Goal: Information Seeking & Learning: Check status

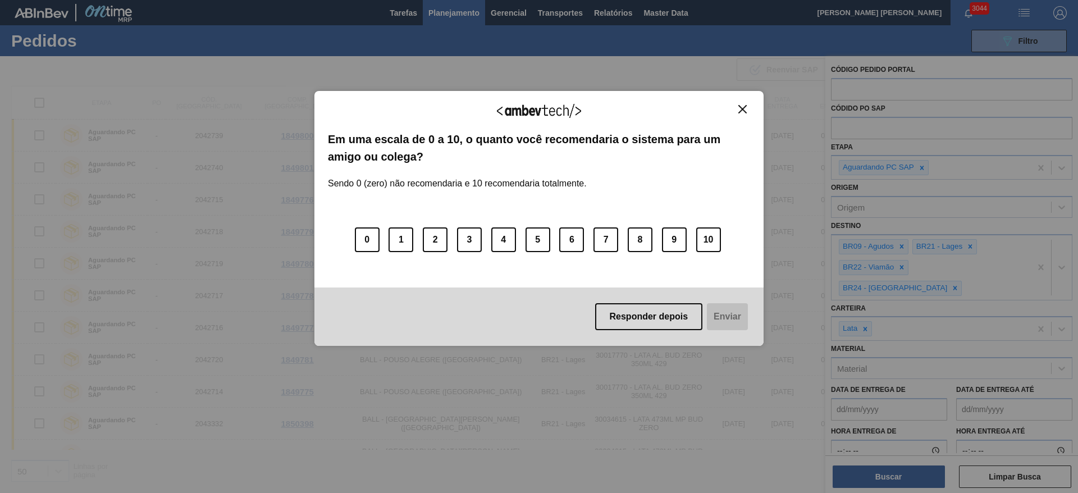
click at [744, 111] on img "Close" at bounding box center [742, 109] width 8 height 8
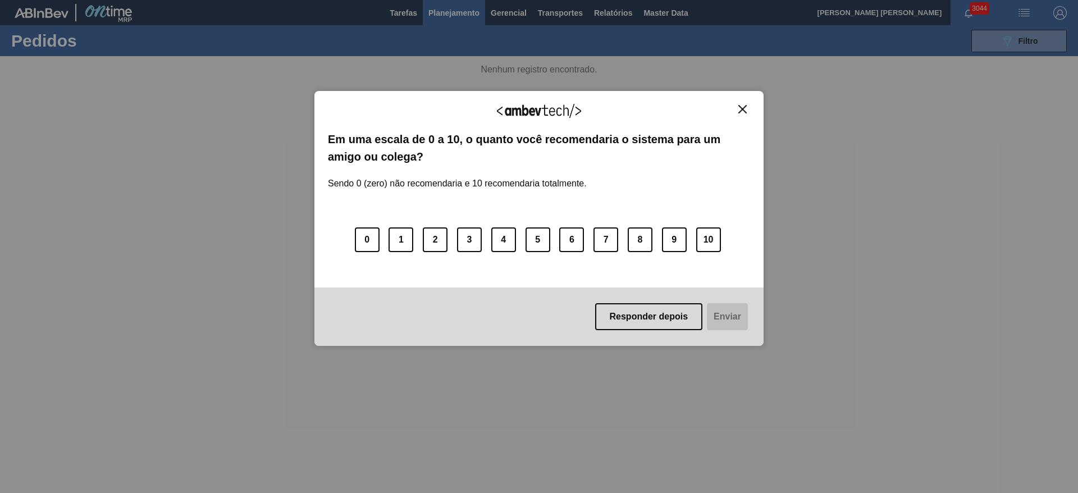
click at [744, 111] on img "Close" at bounding box center [742, 109] width 8 height 8
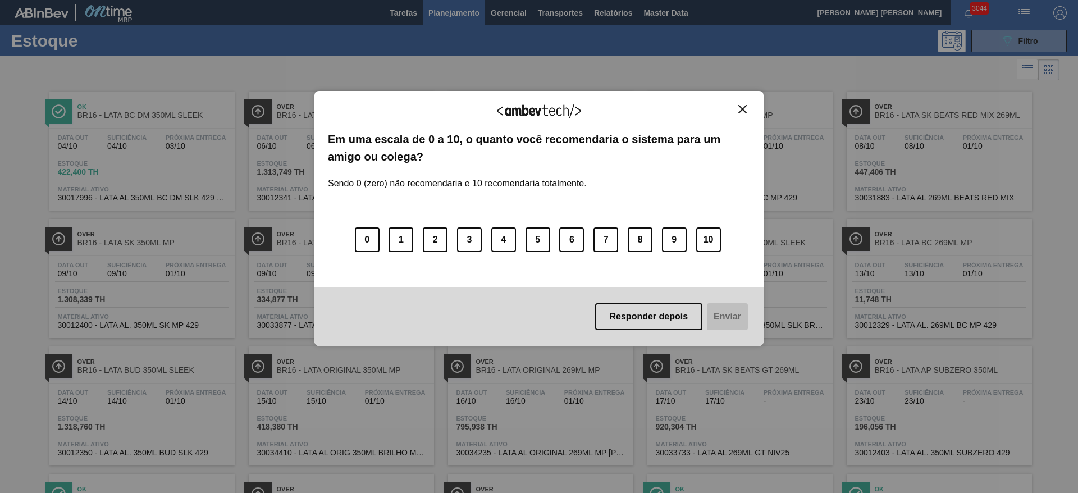
click at [743, 107] on img "Close" at bounding box center [742, 109] width 8 height 8
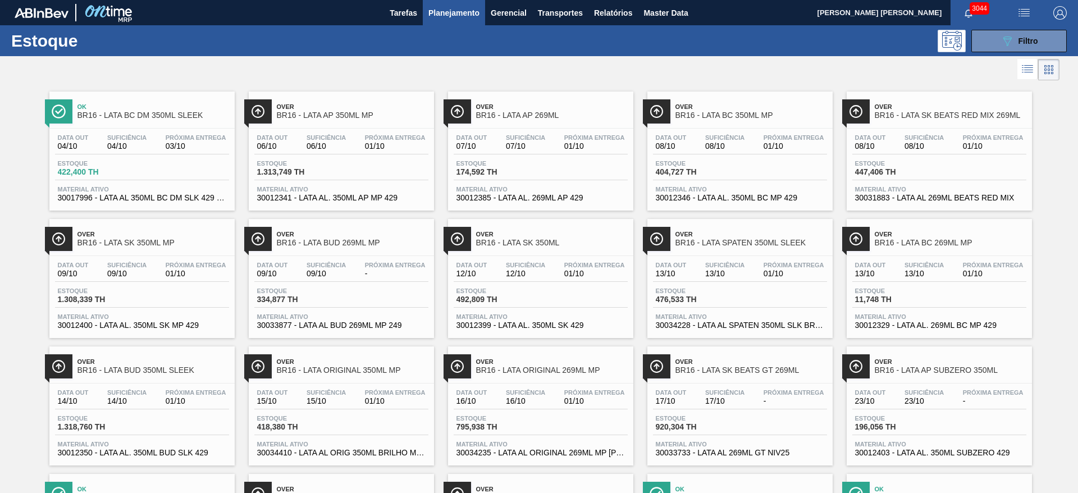
click at [619, 69] on div at bounding box center [529, 69] width 1059 height 27
click at [938, 101] on div "Over BR16 - LATA SK BEATS RED MIX 269ML" at bounding box center [951, 111] width 152 height 25
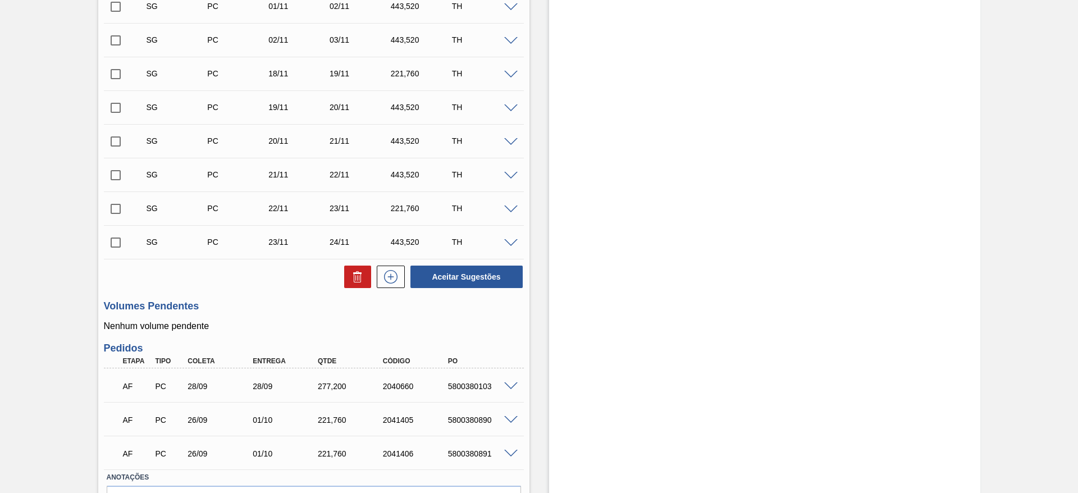
scroll to position [545, 0]
